Goal: Task Accomplishment & Management: Use online tool/utility

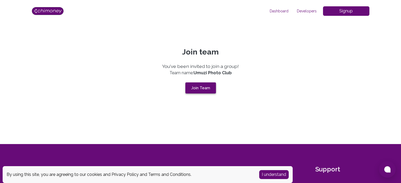
click at [210, 87] on button "Join Team" at bounding box center [200, 88] width 31 height 11
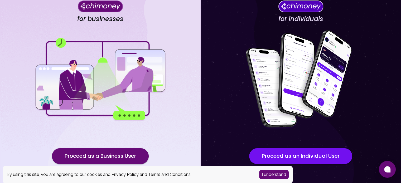
scroll to position [55, 0]
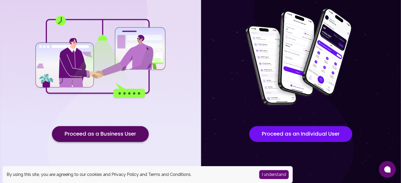
click at [103, 138] on button "Proceed as a Business User" at bounding box center [100, 134] width 97 height 16
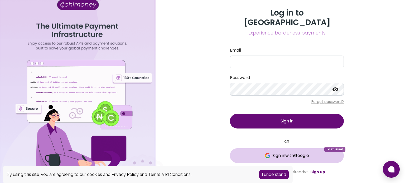
click at [262, 153] on span "Sign in with Google" at bounding box center [286, 156] width 93 height 6
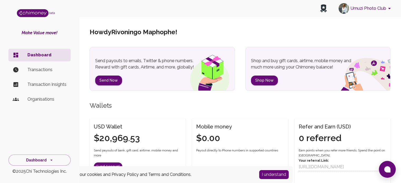
click at [58, 100] on p "Organisations" at bounding box center [46, 99] width 39 height 6
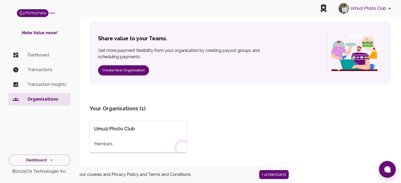
scroll to position [58, 0]
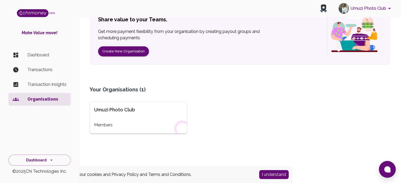
click at [137, 120] on div "Umuzi Photo Club Members" at bounding box center [139, 118] width 98 height 32
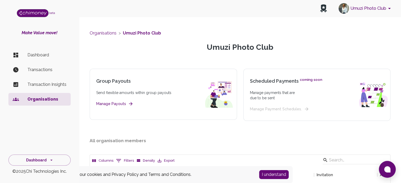
click at [115, 105] on button "Manage Payouts" at bounding box center [114, 104] width 36 height 7
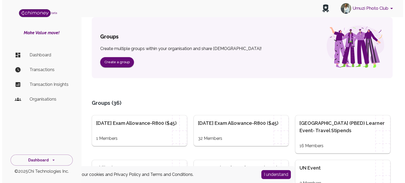
scroll to position [53, 0]
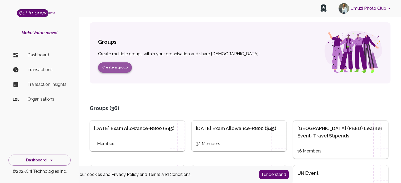
click at [111, 63] on button "Create a group" at bounding box center [115, 67] width 34 height 10
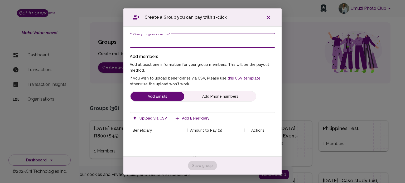
scroll to position [50, 137]
type input "LB3 C1 Data stipends"
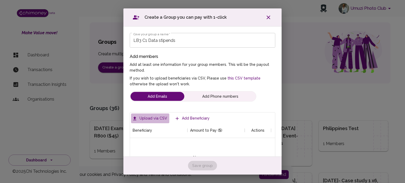
click at [156, 117] on label "Upload via CSV" at bounding box center [150, 119] width 38 height 10
click at [0, 0] on input "Upload via CSV" at bounding box center [0, 0] width 0 height 0
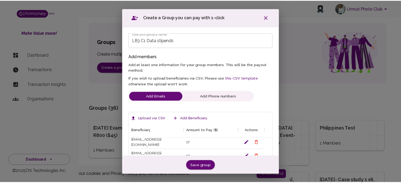
scroll to position [854, 0]
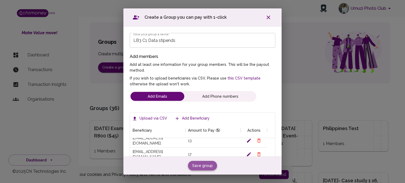
click at [203, 164] on button "Save group" at bounding box center [202, 166] width 29 height 10
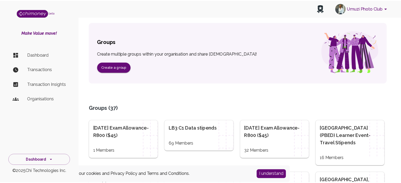
scroll to position [0, 0]
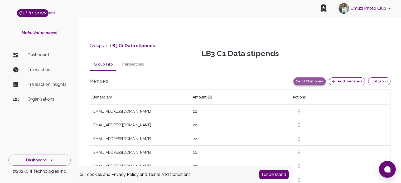
click at [312, 83] on button "Send Chimoney" at bounding box center [309, 82] width 32 height 8
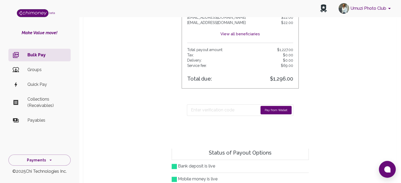
scroll to position [606, 0]
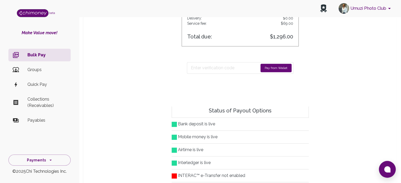
click at [282, 67] on button "Pay from Wallet" at bounding box center [276, 68] width 31 height 8
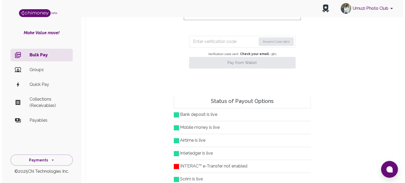
scroll to position [554, 0]
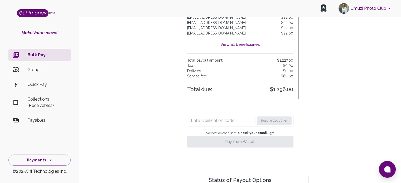
click at [220, 121] on input "Enter verification code" at bounding box center [223, 121] width 64 height 8
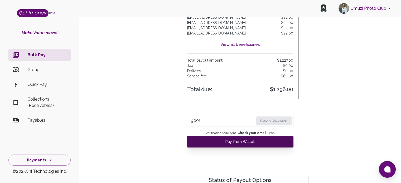
type input "9001"
click at [235, 138] on button "Pay from Wallet" at bounding box center [240, 142] width 107 height 12
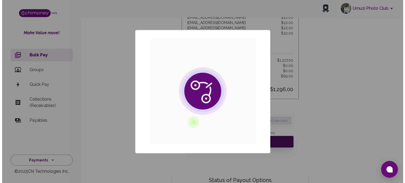
scroll to position [64, 288]
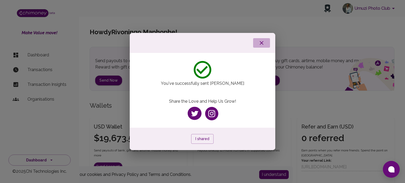
click at [260, 41] on icon "button" at bounding box center [262, 43] width 4 height 4
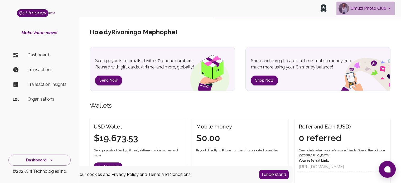
click at [368, 7] on button "Umuzi Photo Club" at bounding box center [365, 9] width 58 height 14
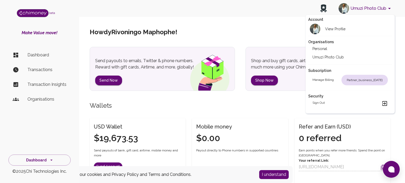
click at [320, 104] on h2 "Sign out" at bounding box center [318, 103] width 12 height 6
